Goal: Information Seeking & Learning: Learn about a topic

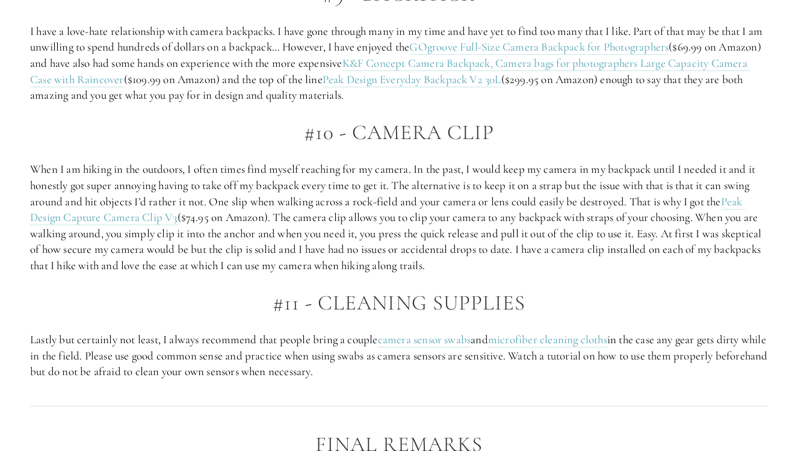
scroll to position [3098, 0]
click at [436, 332] on link "camera sensor swabs" at bounding box center [424, 339] width 93 height 15
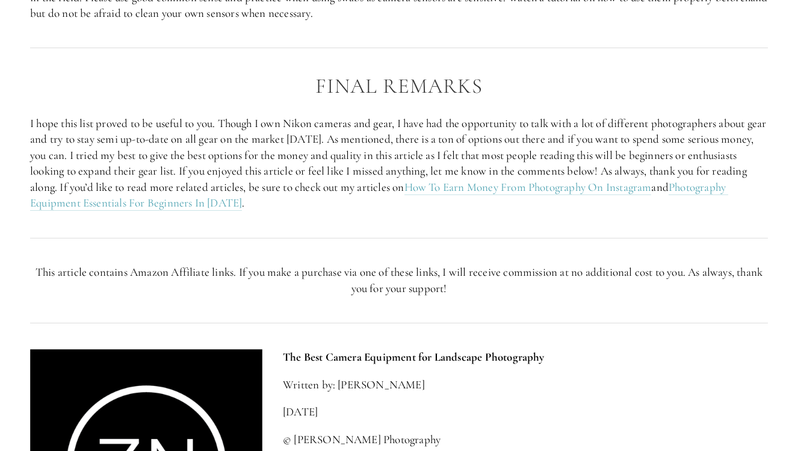
scroll to position [3442, 0]
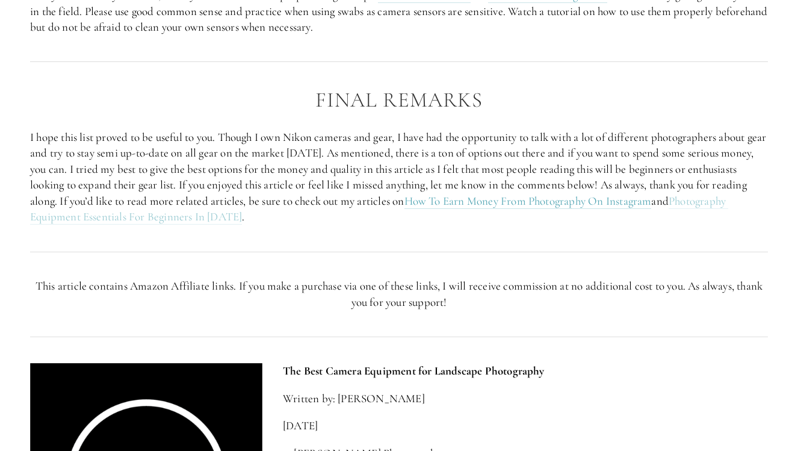
click at [230, 194] on link "Photography Equipment Essentials For Beginners In [DATE]" at bounding box center [379, 209] width 698 height 31
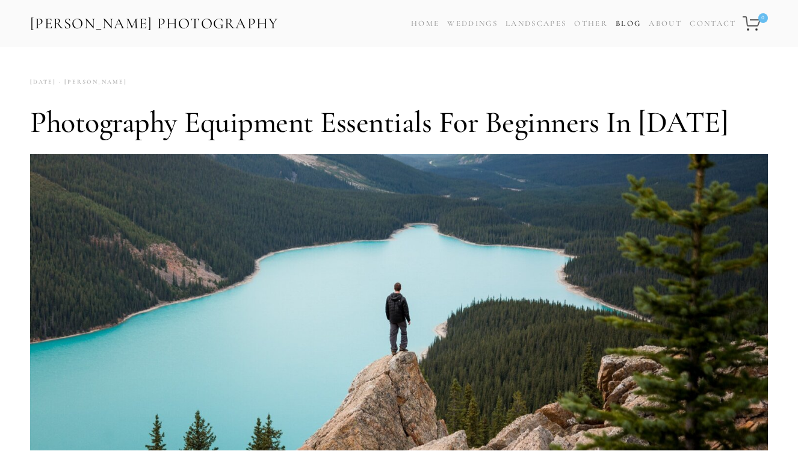
click at [620, 24] on link "Blog" at bounding box center [628, 23] width 25 height 17
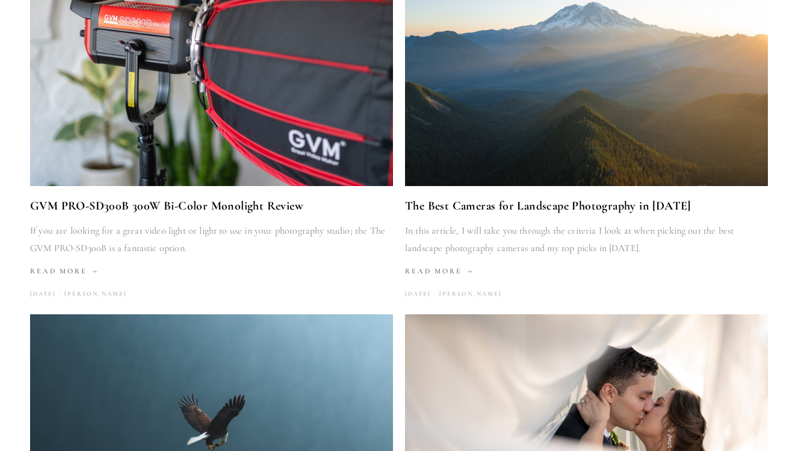
scroll to position [1034, 0]
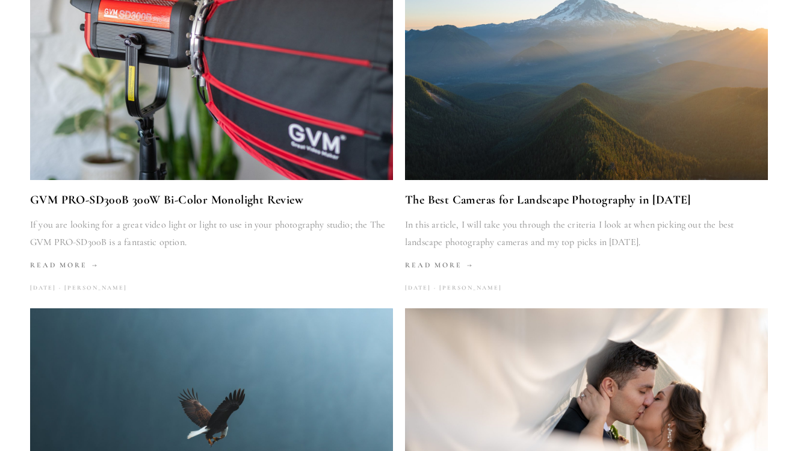
click at [623, 96] on img at bounding box center [586, 59] width 363 height 242
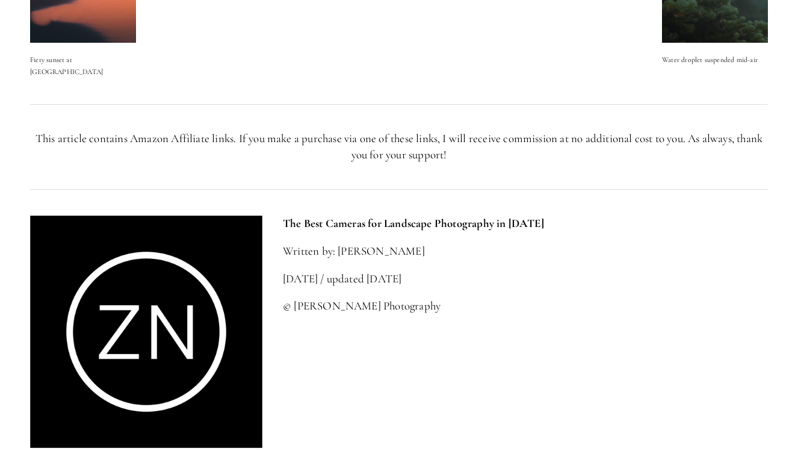
scroll to position [4232, 0]
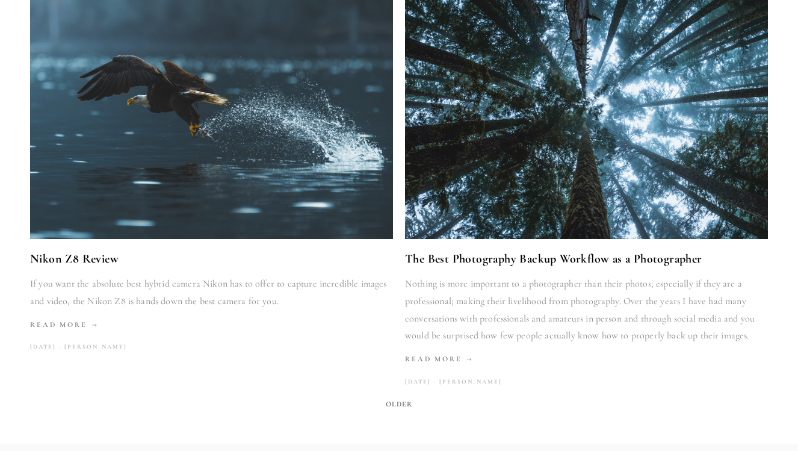
scroll to position [1743, 0]
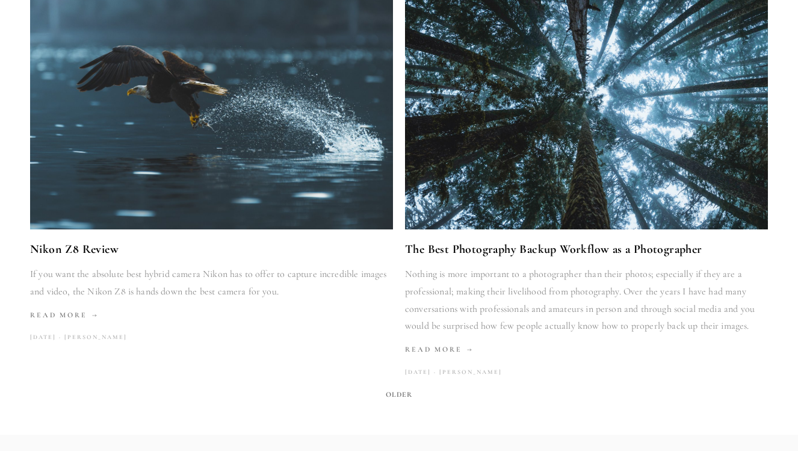
click at [404, 386] on span "Older" at bounding box center [399, 394] width 37 height 17
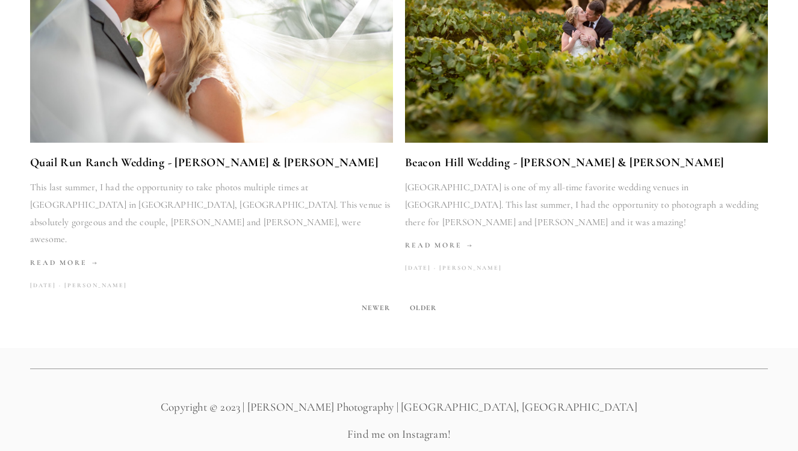
scroll to position [1931, 0]
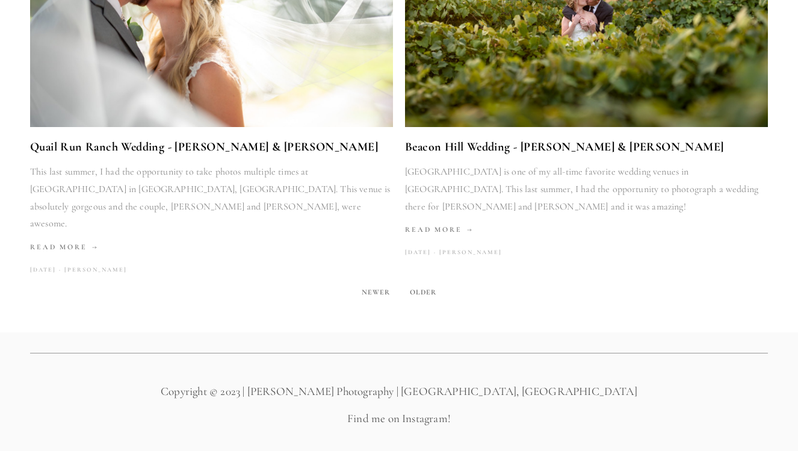
click at [428, 283] on span "Older" at bounding box center [423, 291] width 37 height 17
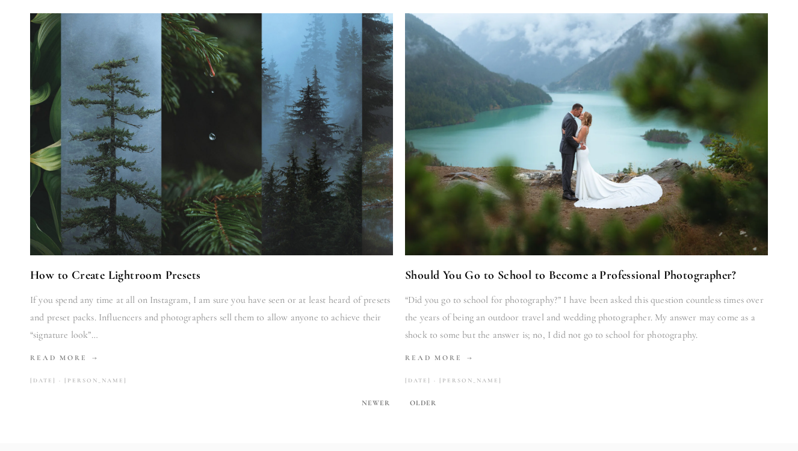
scroll to position [1885, 0]
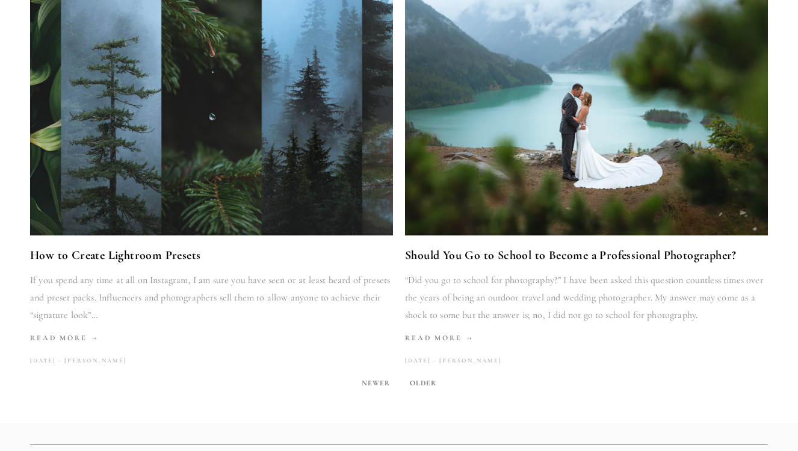
click at [421, 374] on span "Older" at bounding box center [423, 382] width 37 height 17
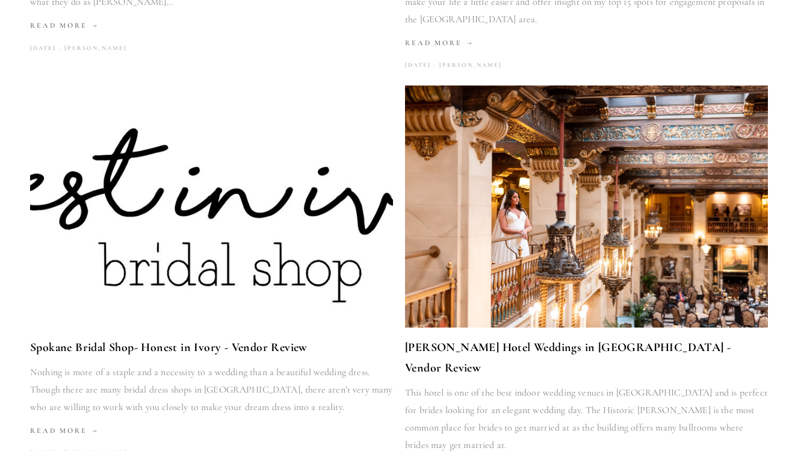
scroll to position [942, 0]
